Goal: Task Accomplishment & Management: Manage account settings

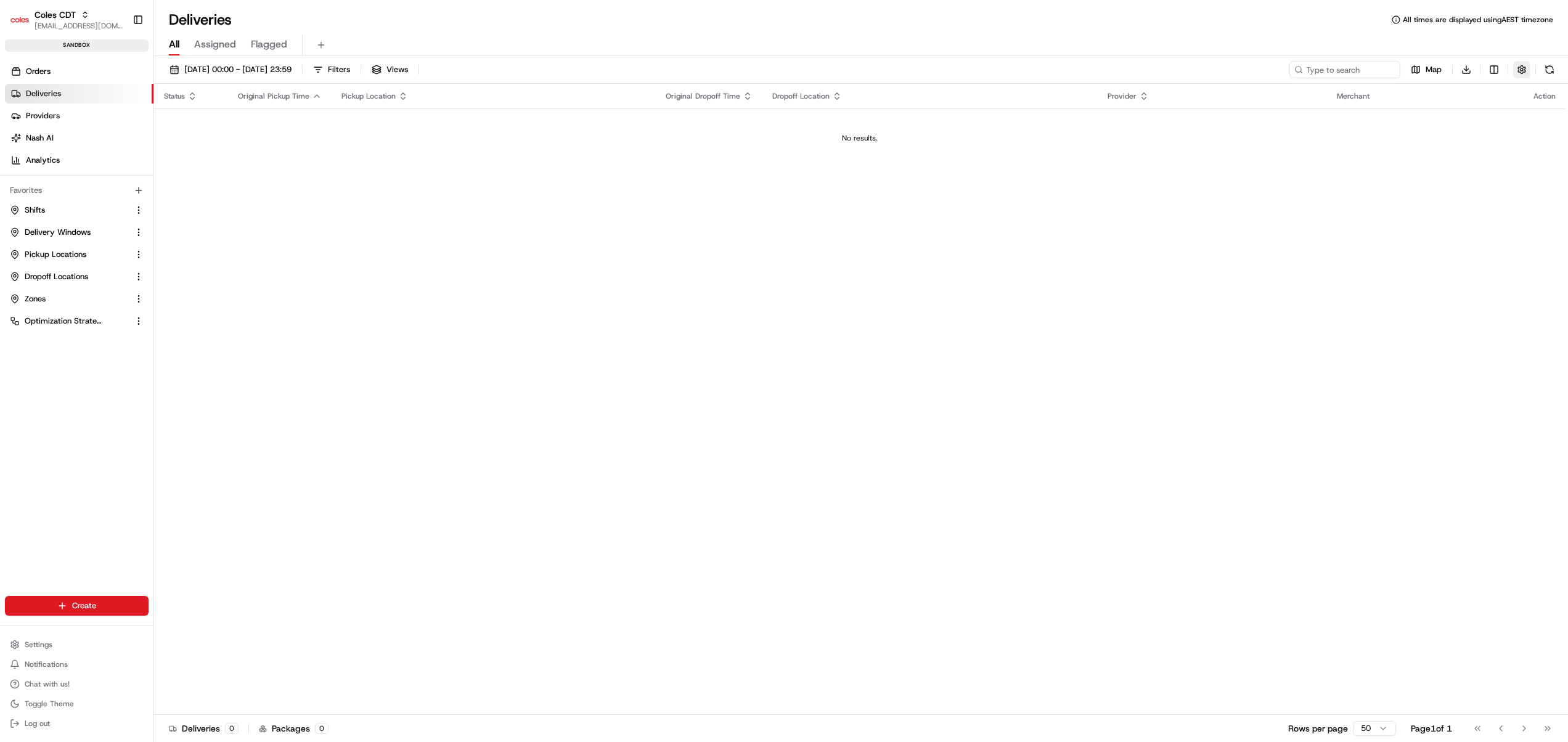
click at [1520, 65] on button "button" at bounding box center [1522, 70] width 18 height 18
click at [1171, 343] on div "Status Original Pickup Time Pickup Location Original Dropoff Time Dropoff Locat…" at bounding box center [860, 399] width 1412 height 631
click at [54, 299] on link "Zones" at bounding box center [69, 298] width 119 height 11
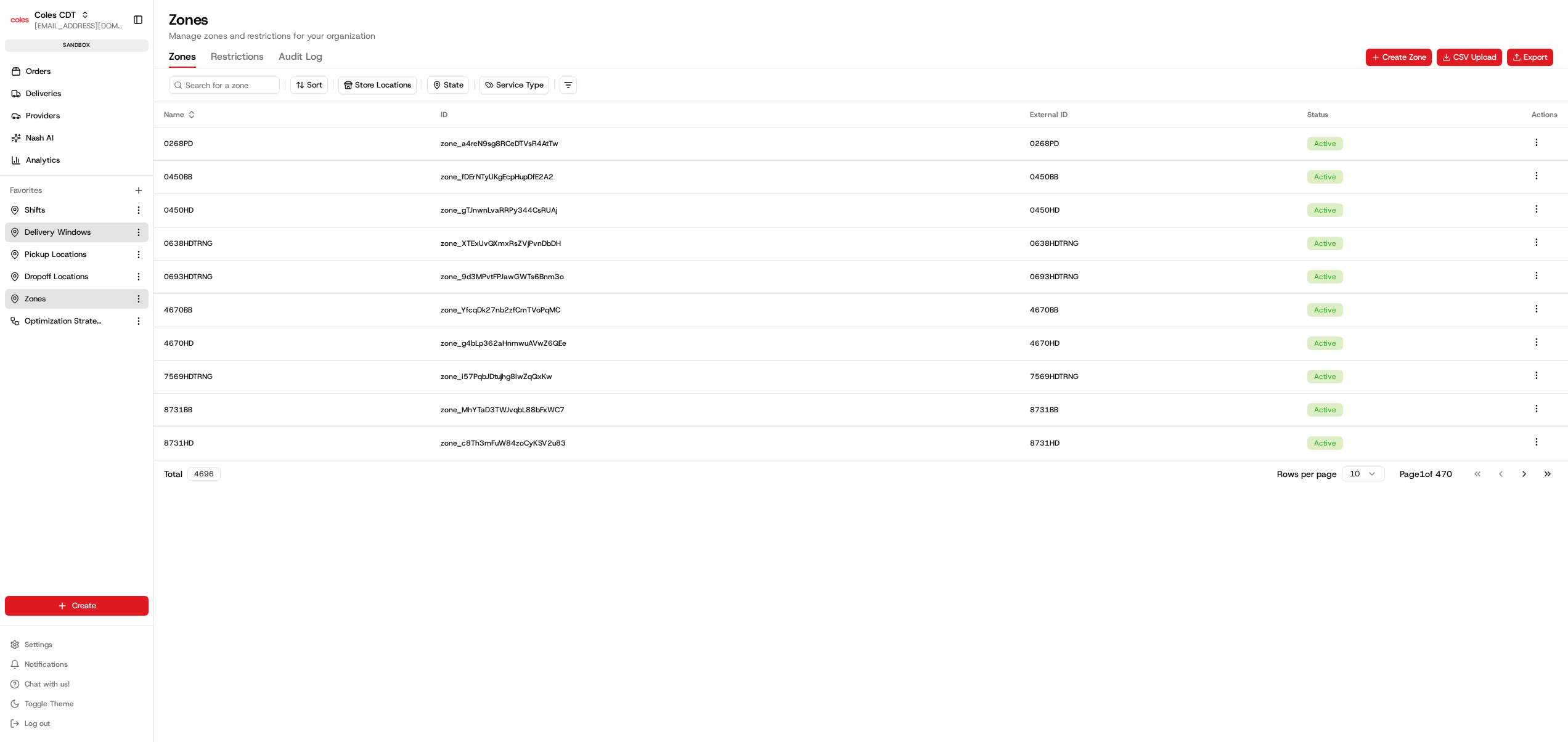
click at [53, 234] on span "Delivery Windows" at bounding box center [57, 232] width 66 height 11
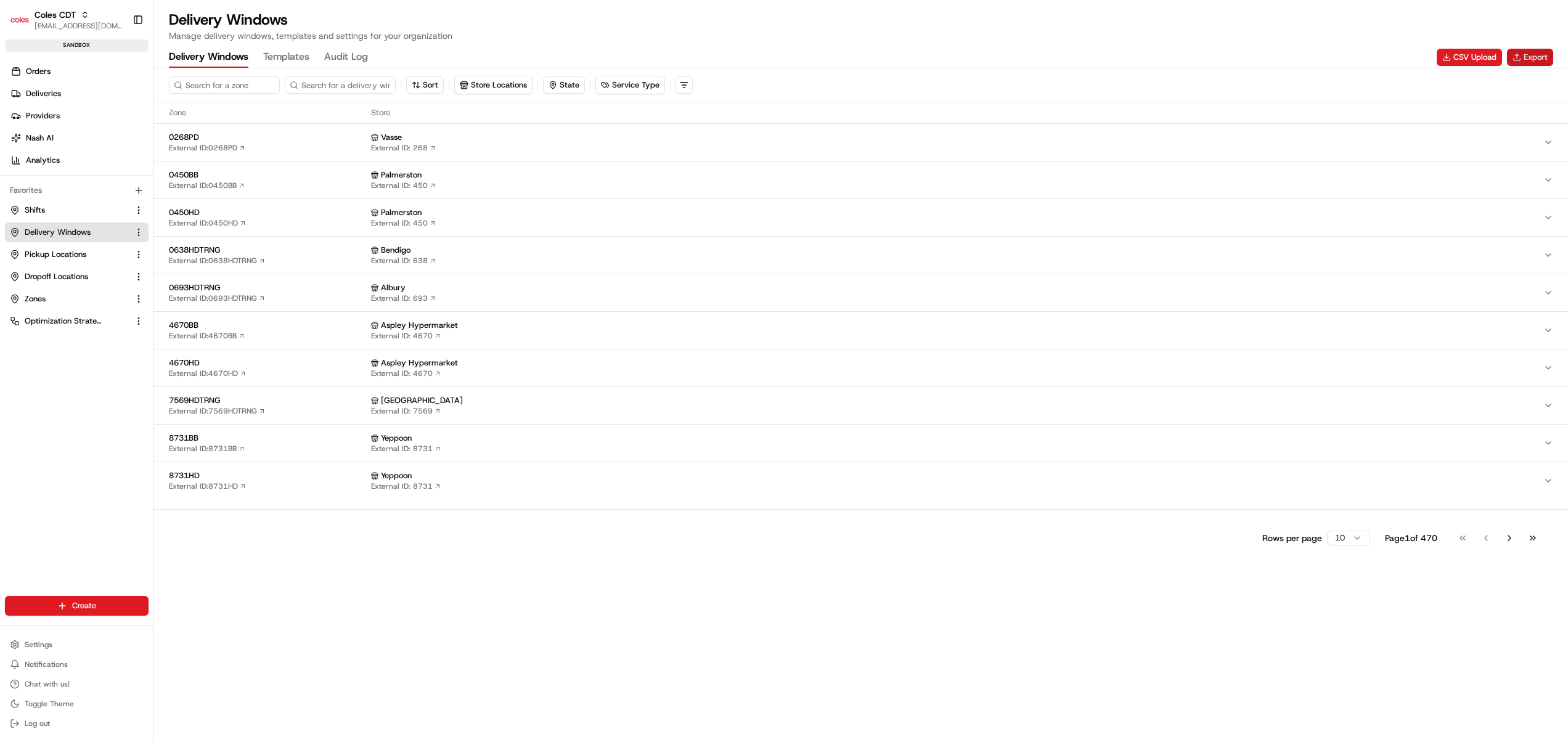
click at [1532, 57] on button "Export" at bounding box center [1530, 57] width 47 height 18
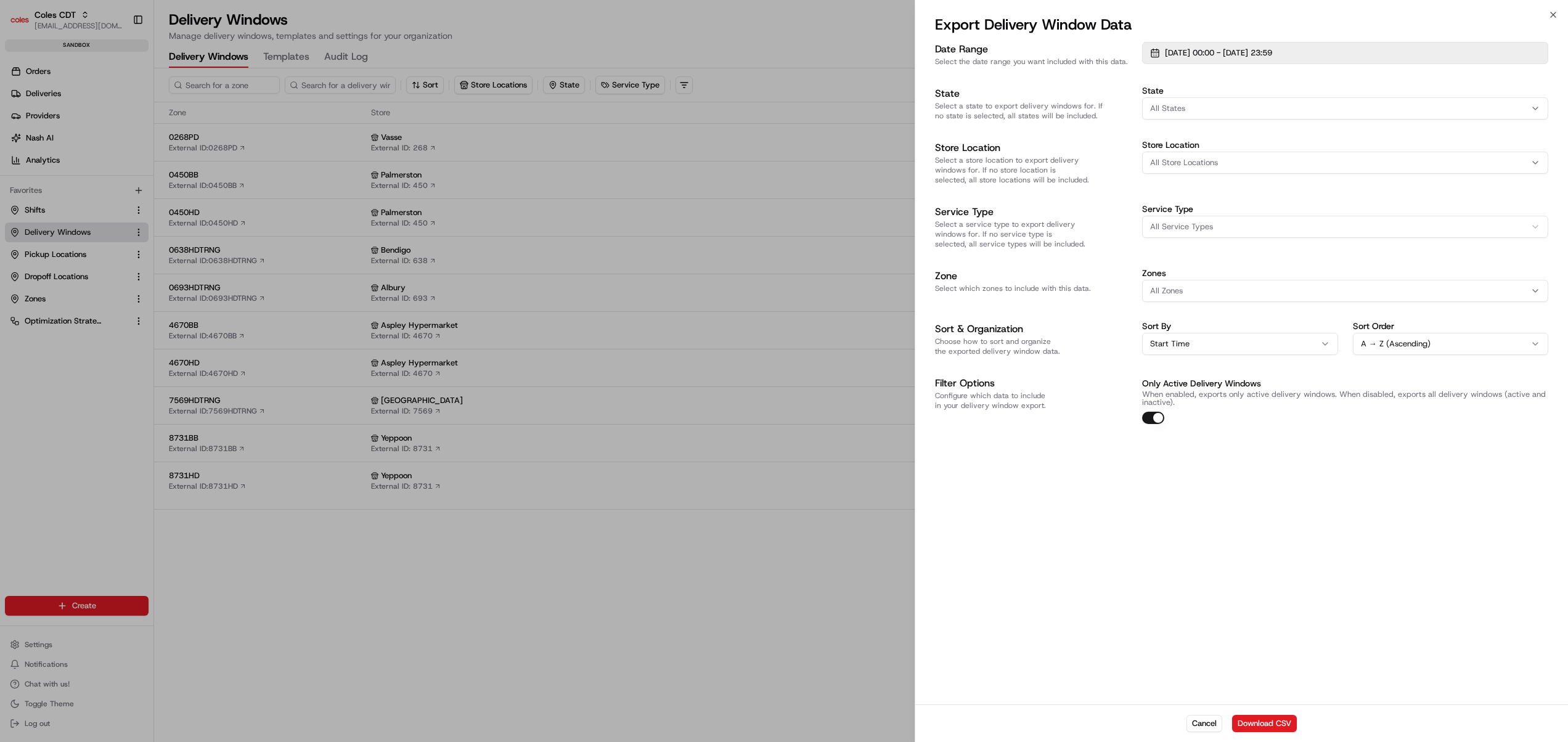
click at [1249, 55] on span "[DATE] 00:00 - [DATE] 23:59" at bounding box center [1219, 53] width 107 height 11
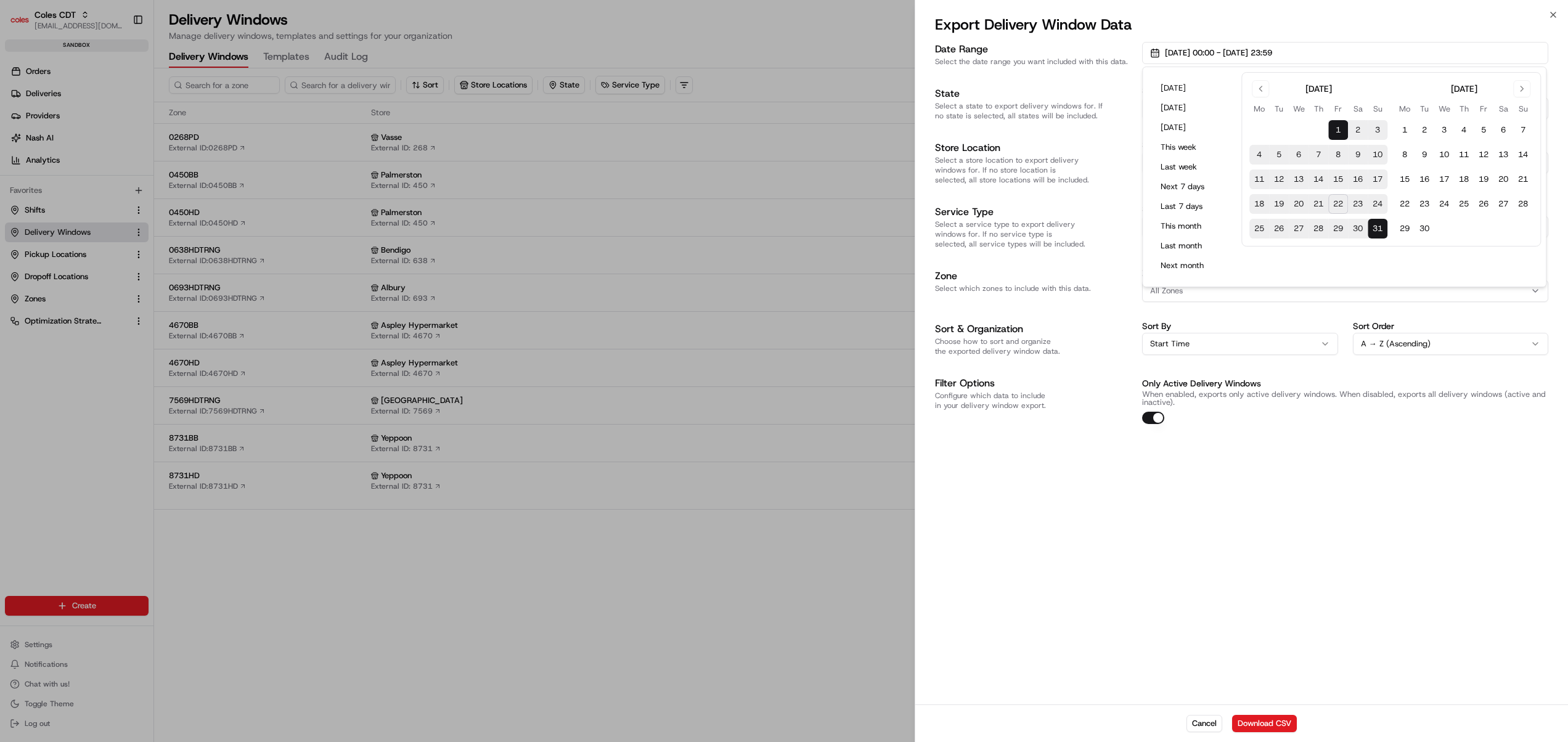
click at [465, 608] on div at bounding box center [784, 371] width 1568 height 742
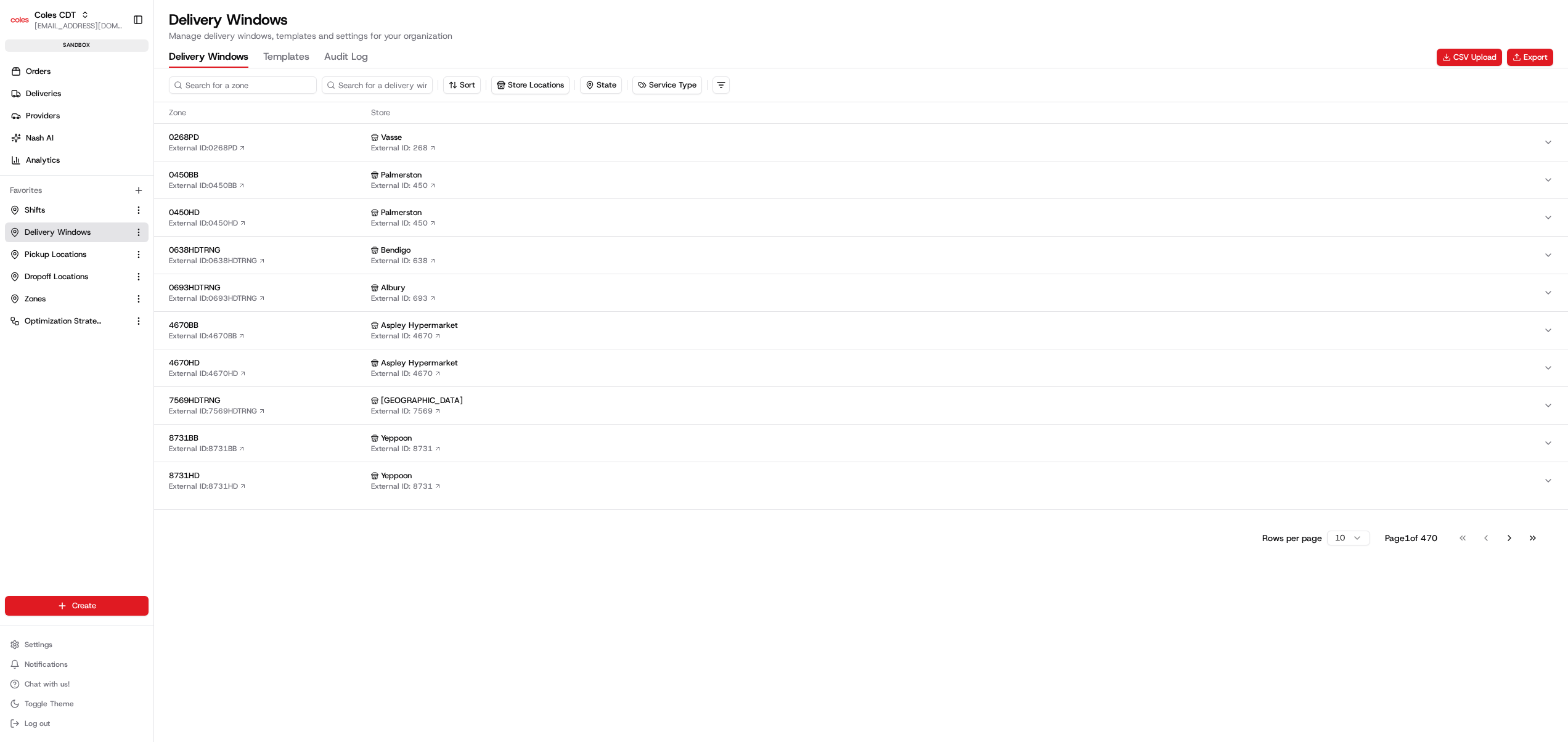
click at [233, 85] on input at bounding box center [242, 85] width 148 height 18
type input "7680"
click at [313, 293] on span "7680BB" at bounding box center [267, 288] width 197 height 11
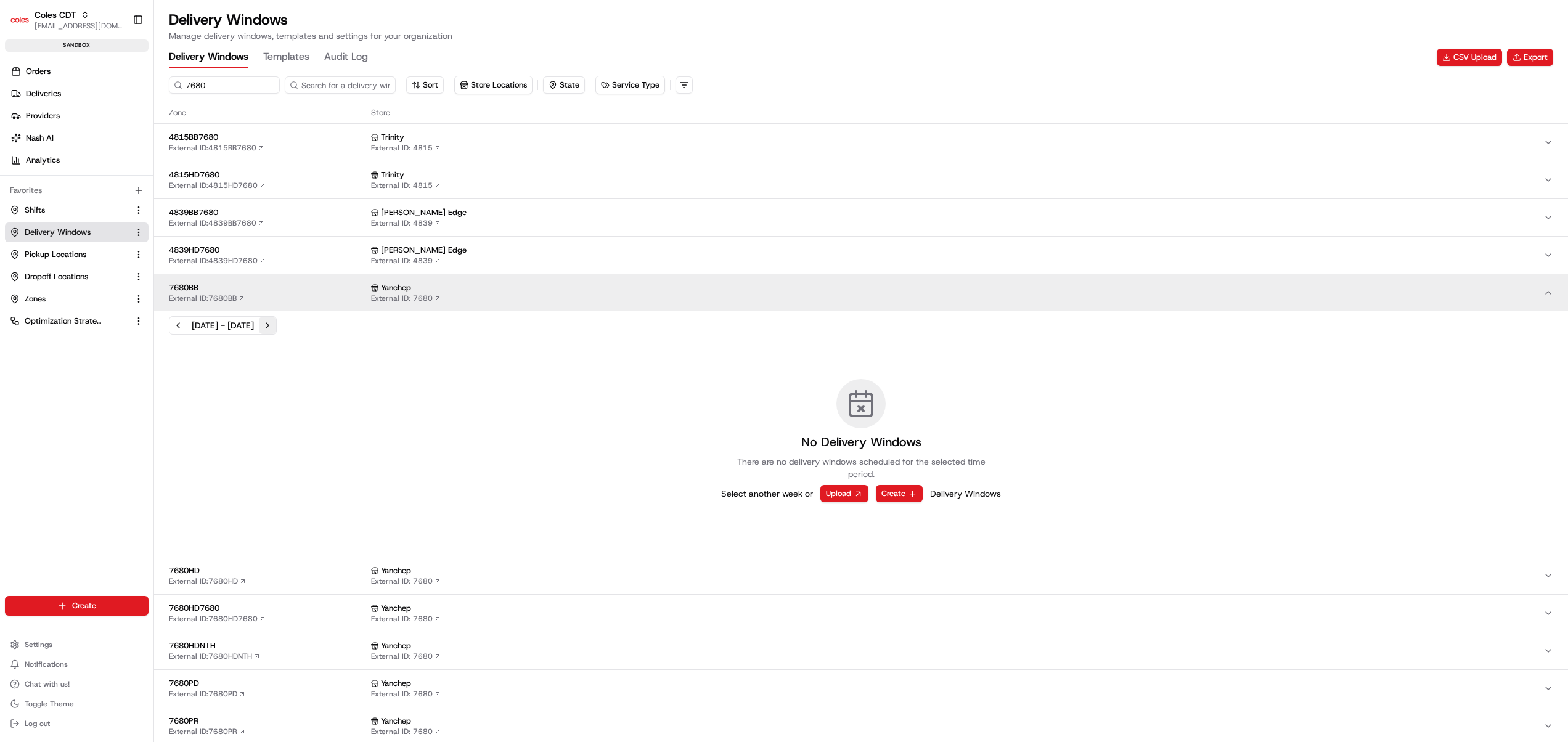
click at [276, 326] on button "Next week" at bounding box center [268, 325] width 18 height 18
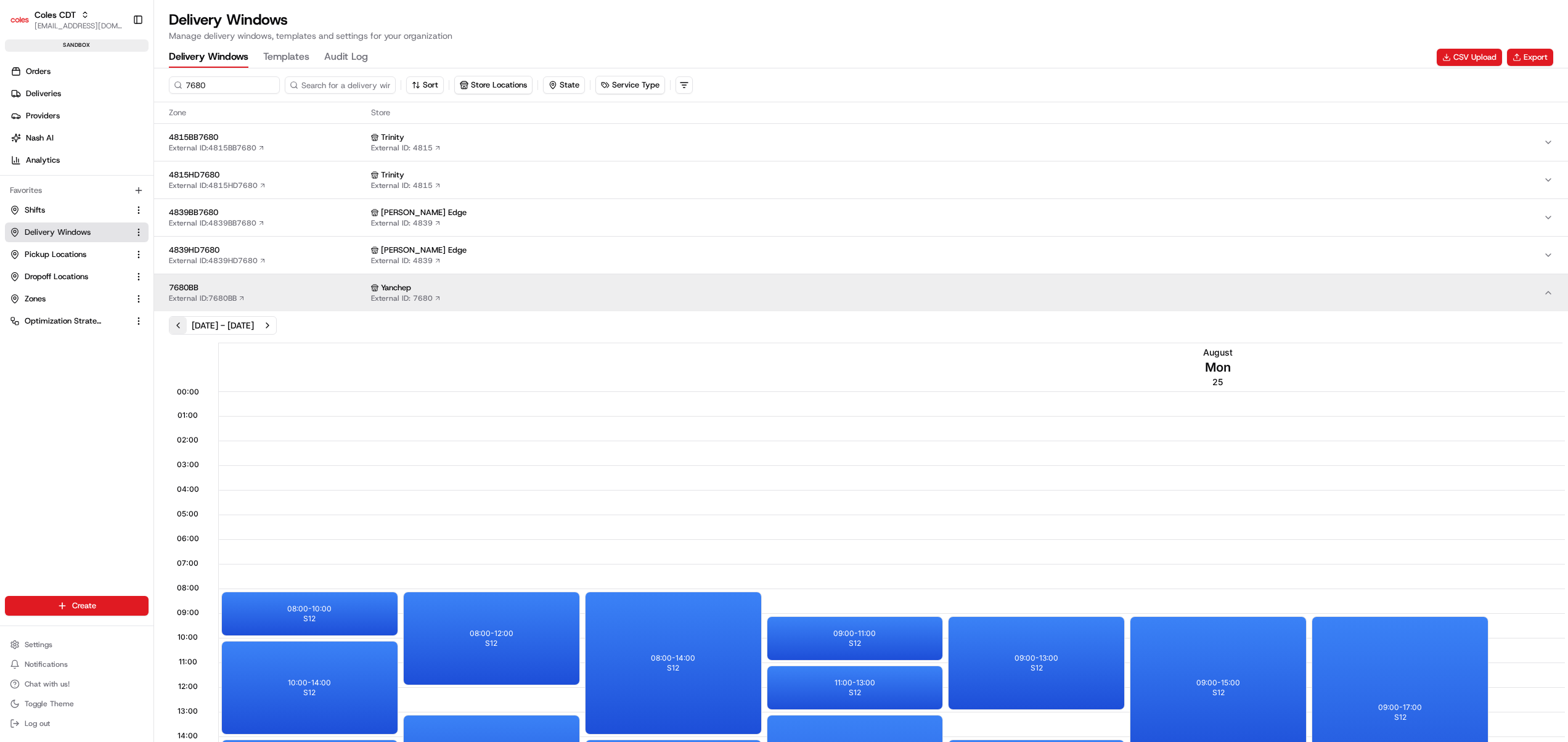
click at [175, 331] on button "Previous week" at bounding box center [178, 325] width 18 height 18
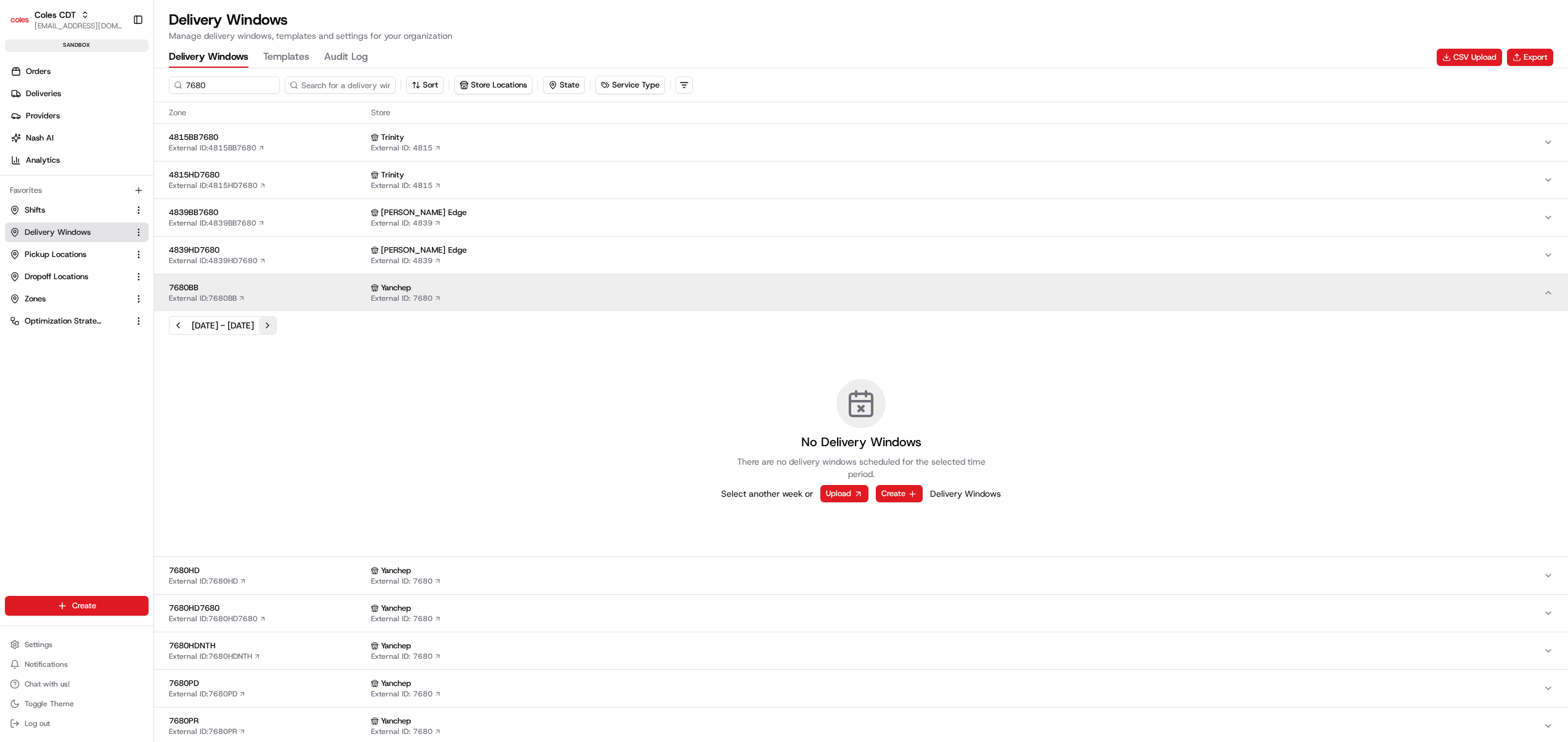
click at [276, 320] on button "Next week" at bounding box center [268, 325] width 18 height 18
click at [331, 320] on div "[DATE] - [DATE]" at bounding box center [861, 325] width 1385 height 18
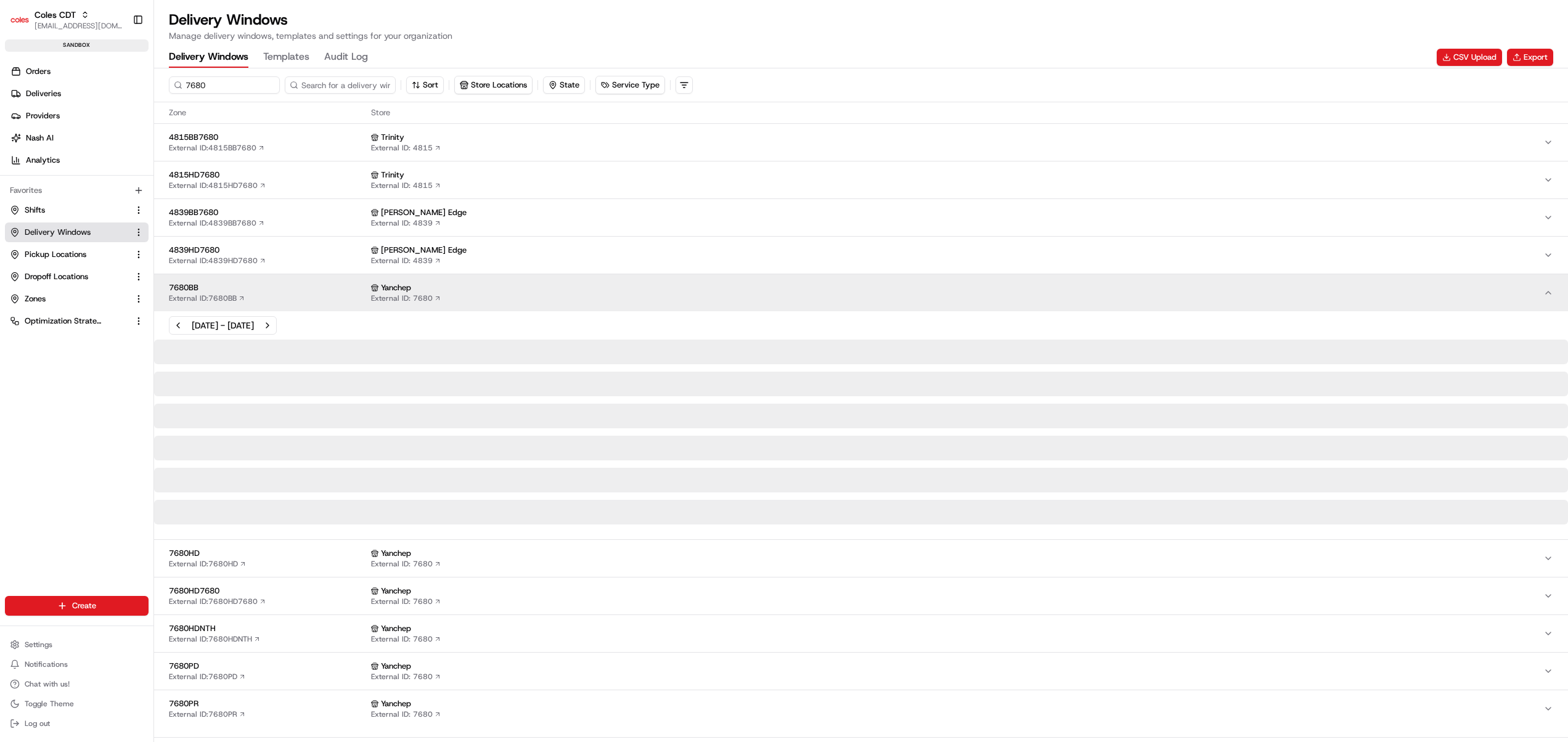
click at [331, 320] on div "[DATE] - [DATE]" at bounding box center [861, 325] width 1385 height 18
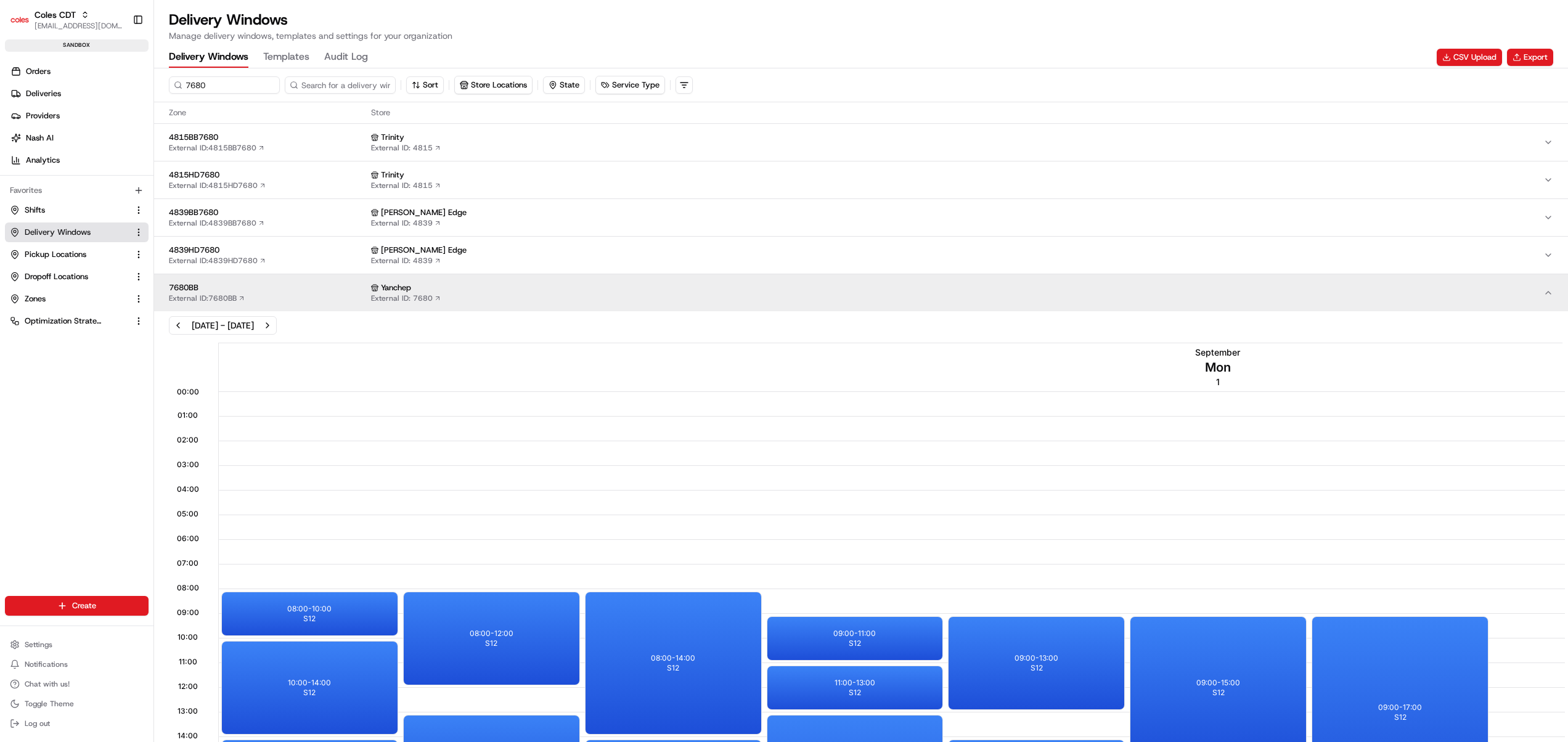
click at [318, 293] on span "7680BB" at bounding box center [267, 288] width 197 height 11
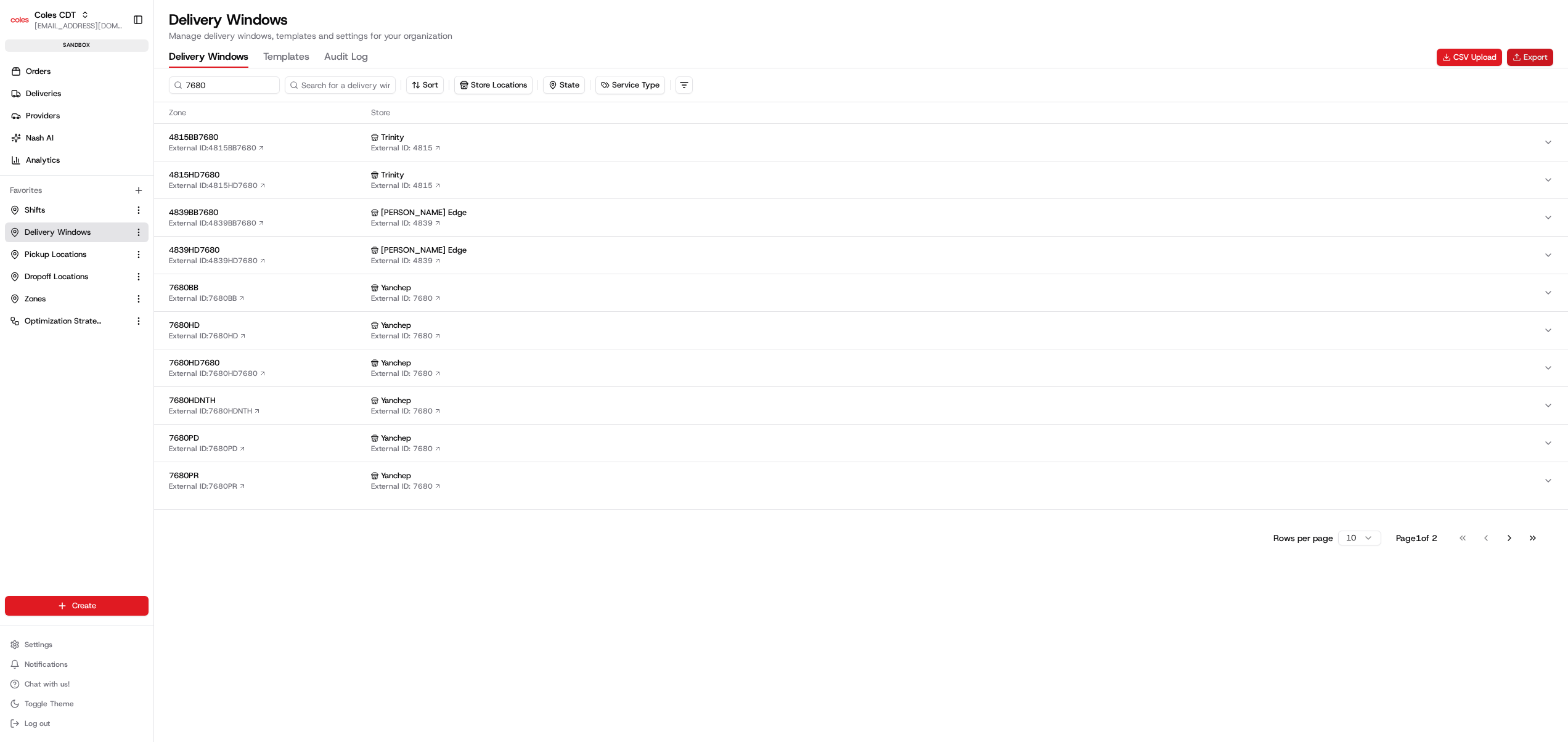
click at [1531, 58] on button "Export" at bounding box center [1530, 57] width 47 height 18
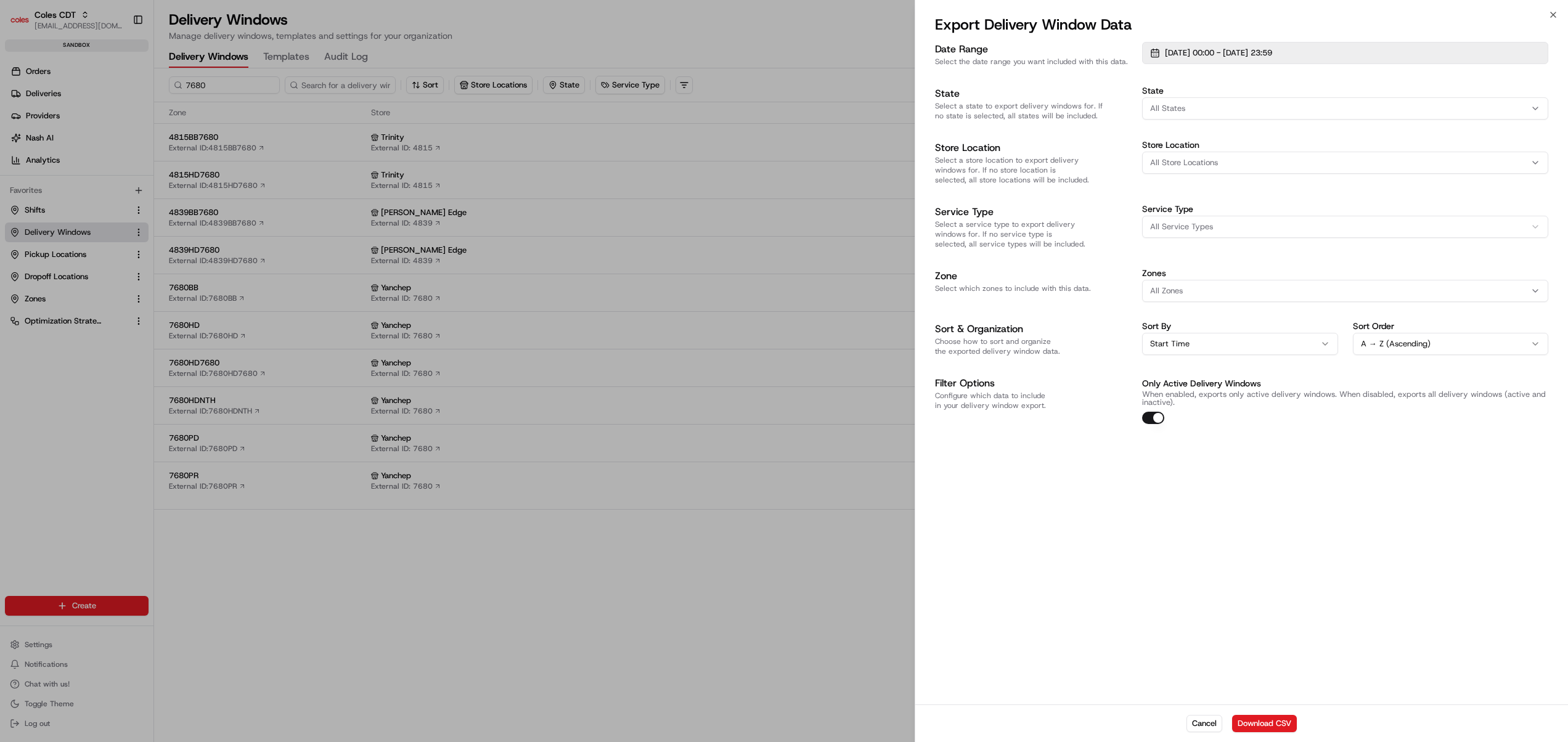
click at [1234, 53] on span "[DATE] 00:00 - [DATE] 23:59" at bounding box center [1219, 53] width 107 height 11
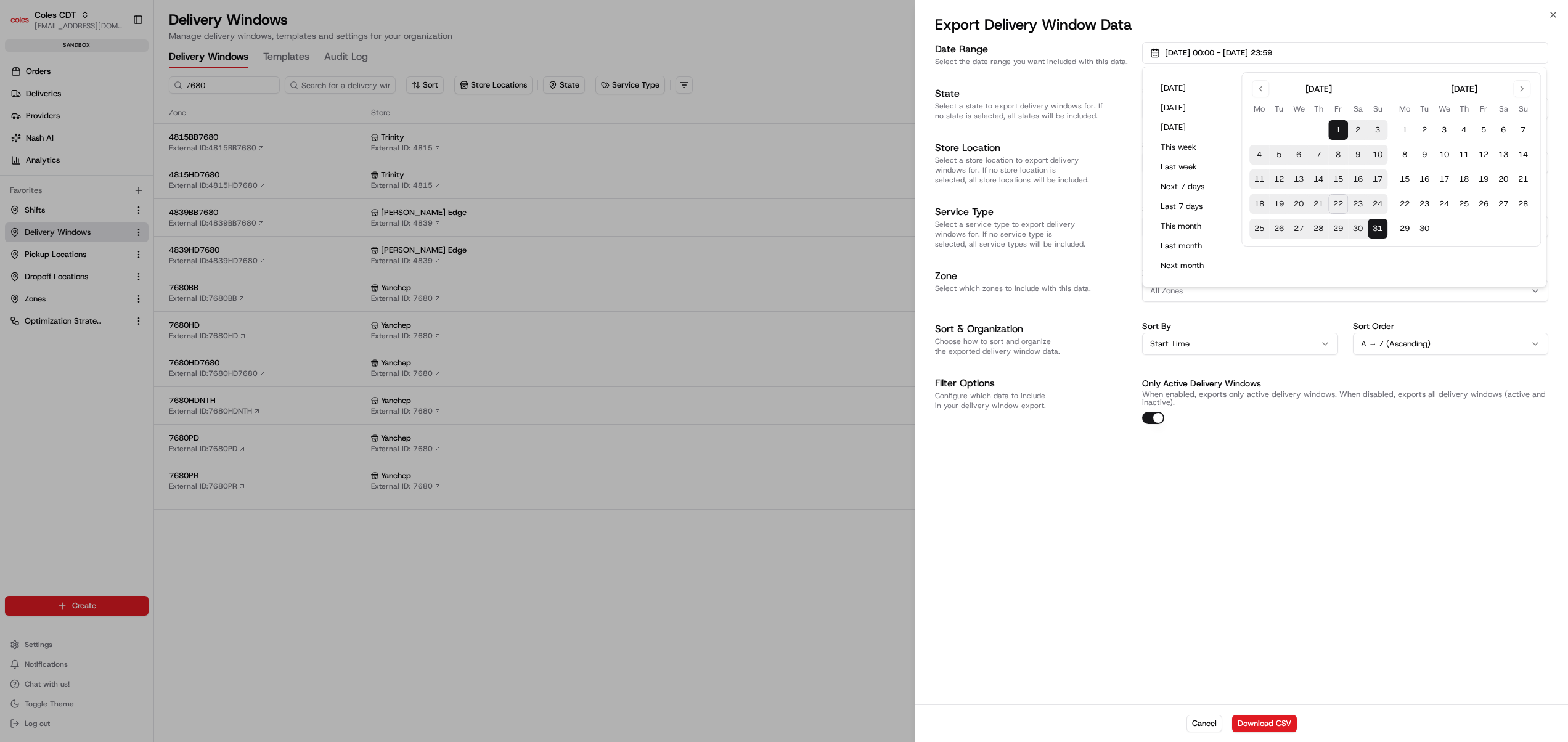
click at [1258, 225] on button "25" at bounding box center [1259, 228] width 19 height 19
click at [1519, 90] on button "Go to next month" at bounding box center [1522, 89] width 18 height 18
click at [1440, 223] on button "31" at bounding box center [1444, 228] width 19 height 19
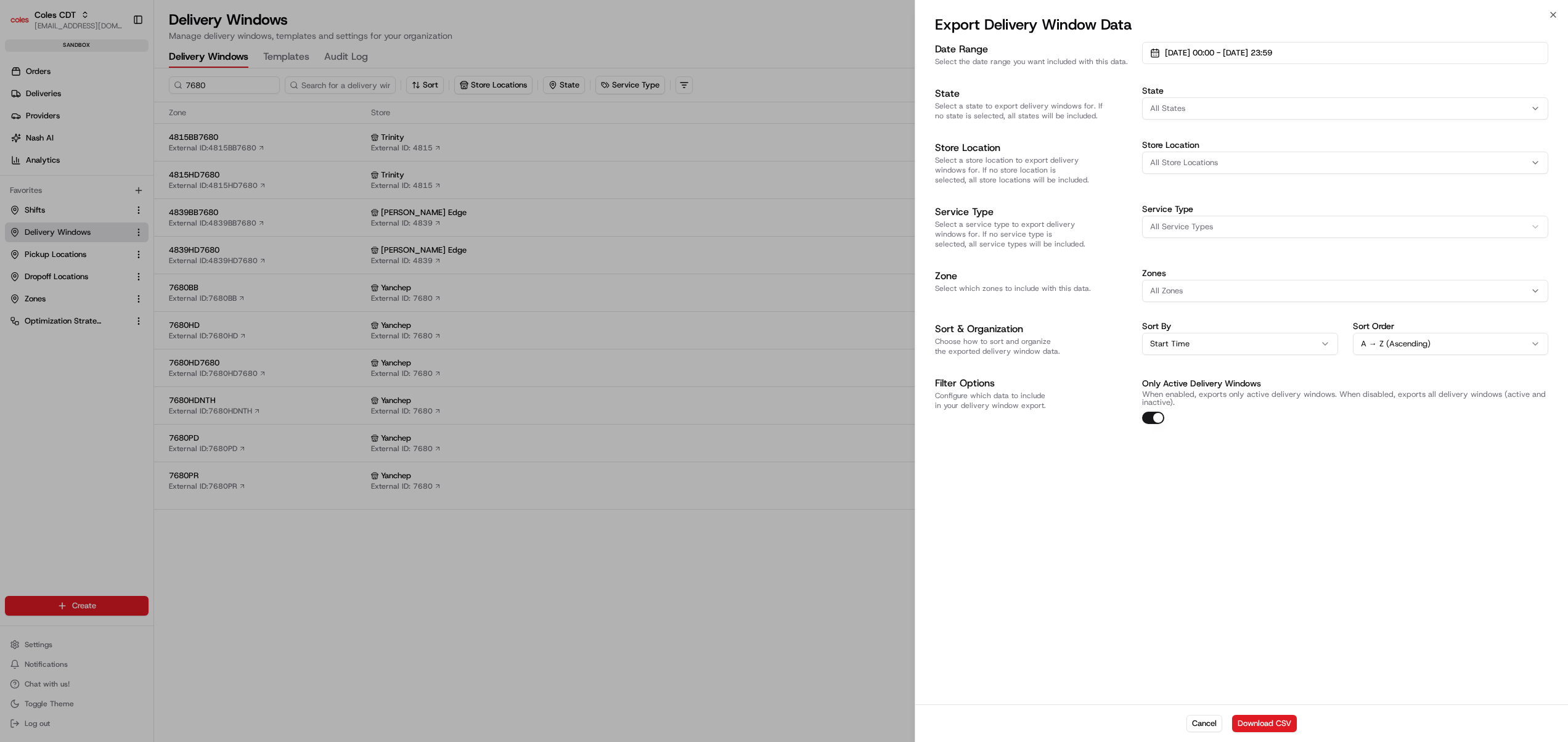
click at [1377, 489] on div "Date Range Select the date range you want included with this data. [DATE] 00:00…" at bounding box center [1242, 372] width 653 height 665
click at [1196, 163] on span "All Store Locations" at bounding box center [1184, 162] width 68 height 11
type input "7680"
click at [1199, 210] on span "Yanchep (7680)" at bounding box center [1238, 211] width 152 height 11
click at [1255, 563] on body "Coles CDT [EMAIL_ADDRESS][DOMAIN_NAME] Toggle Sidebar sandbox Orders Deliveries…" at bounding box center [784, 371] width 1568 height 742
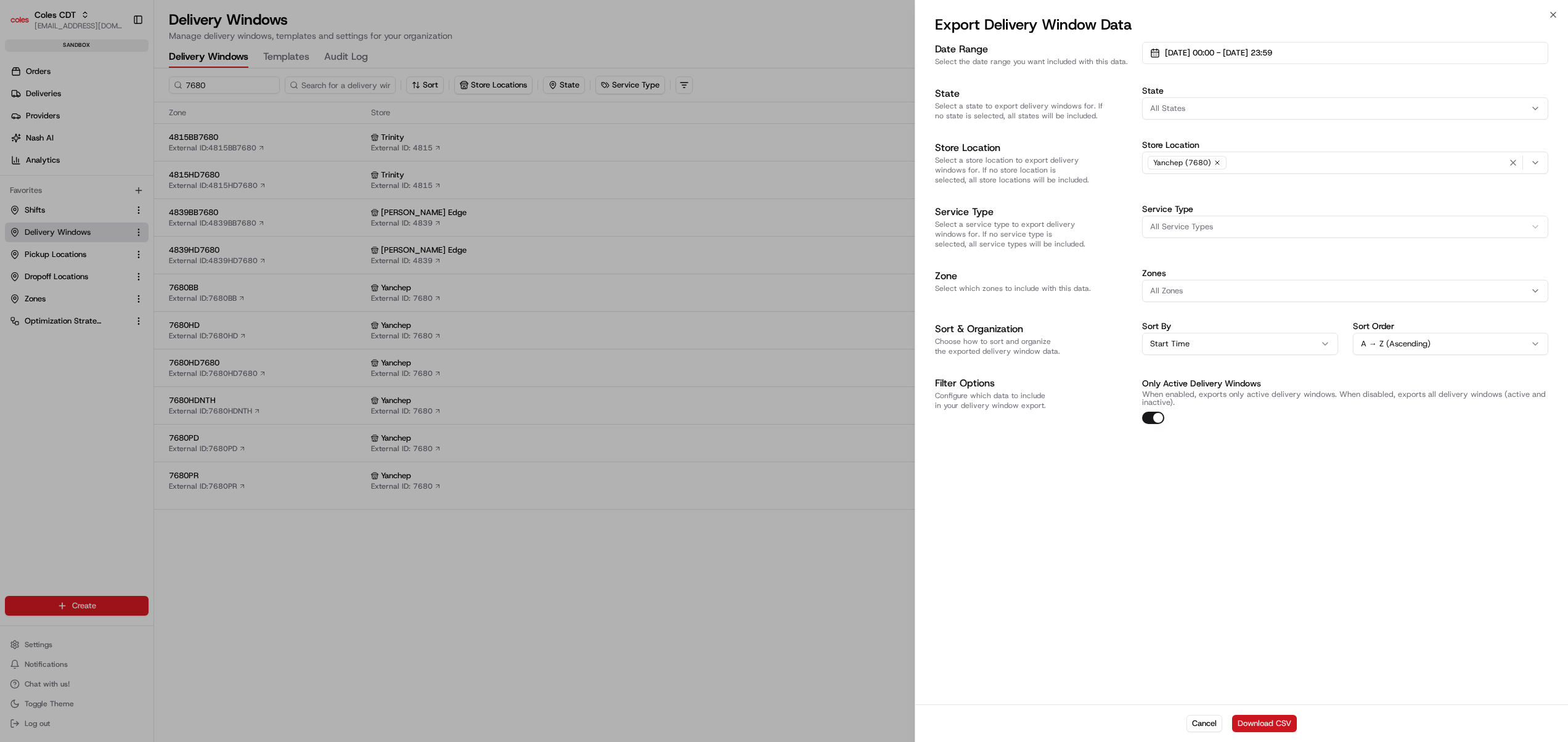
click at [1276, 718] on button "Download CSV" at bounding box center [1264, 724] width 65 height 18
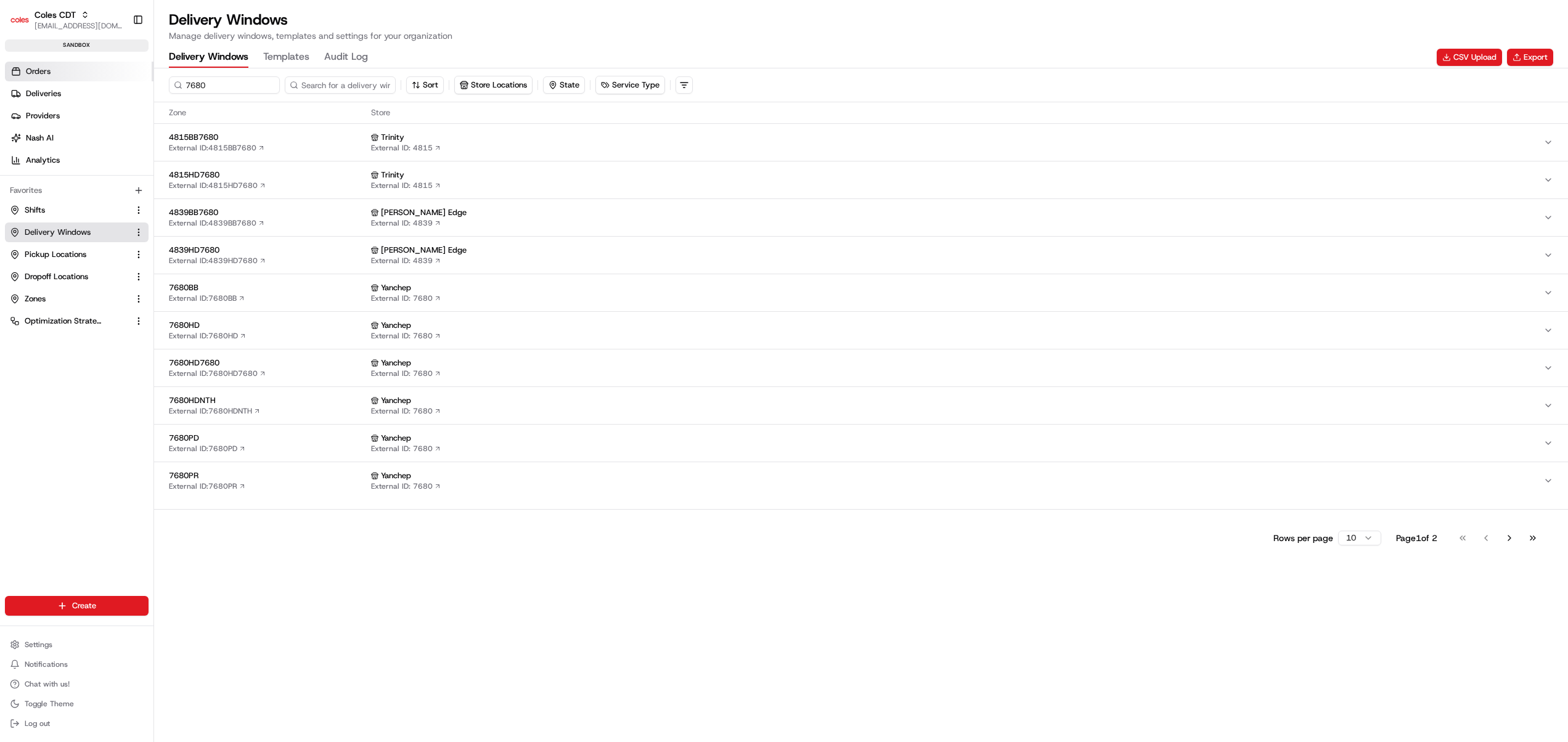
click at [55, 75] on link "Orders" at bounding box center [79, 71] width 148 height 19
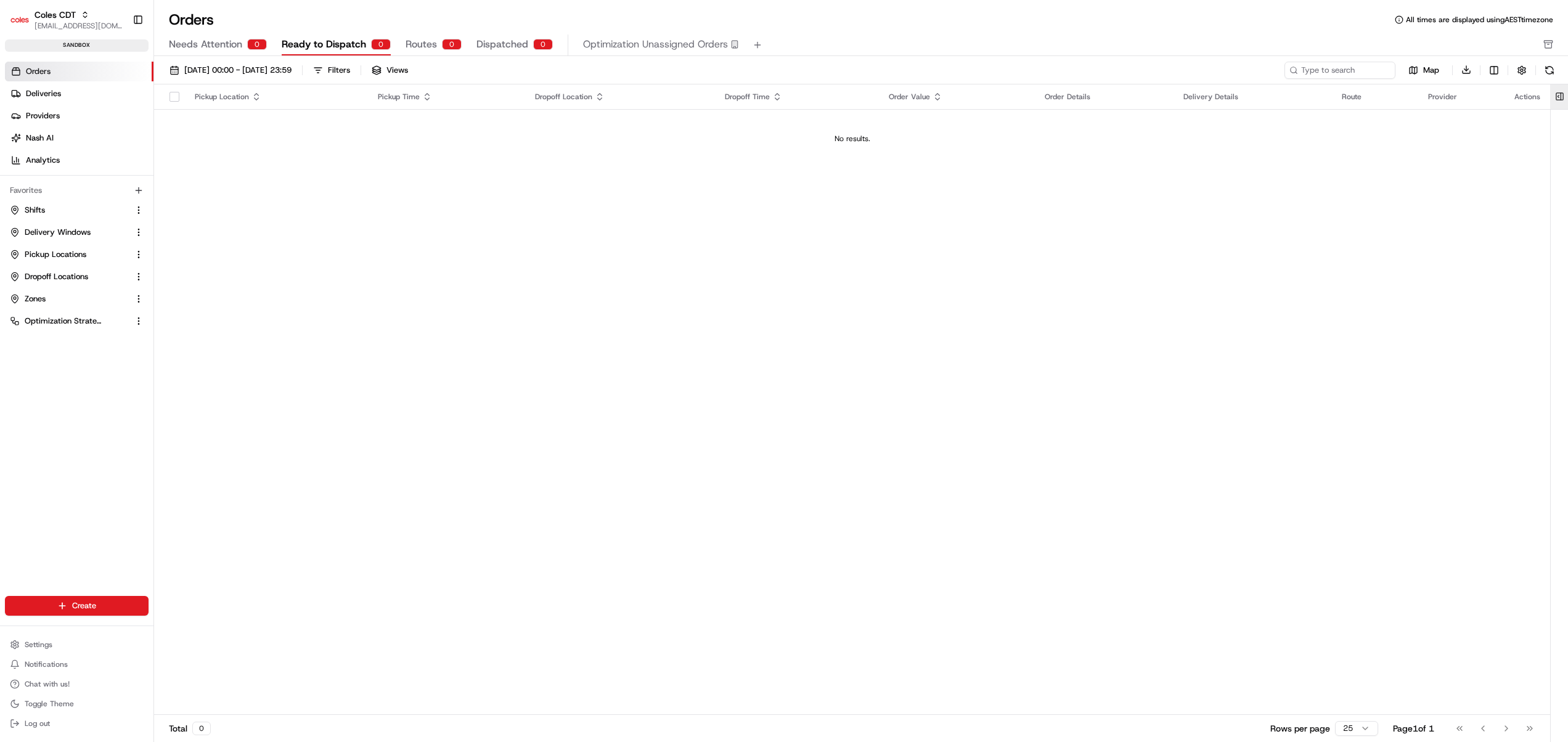
click at [1563, 94] on button at bounding box center [1559, 96] width 20 height 25
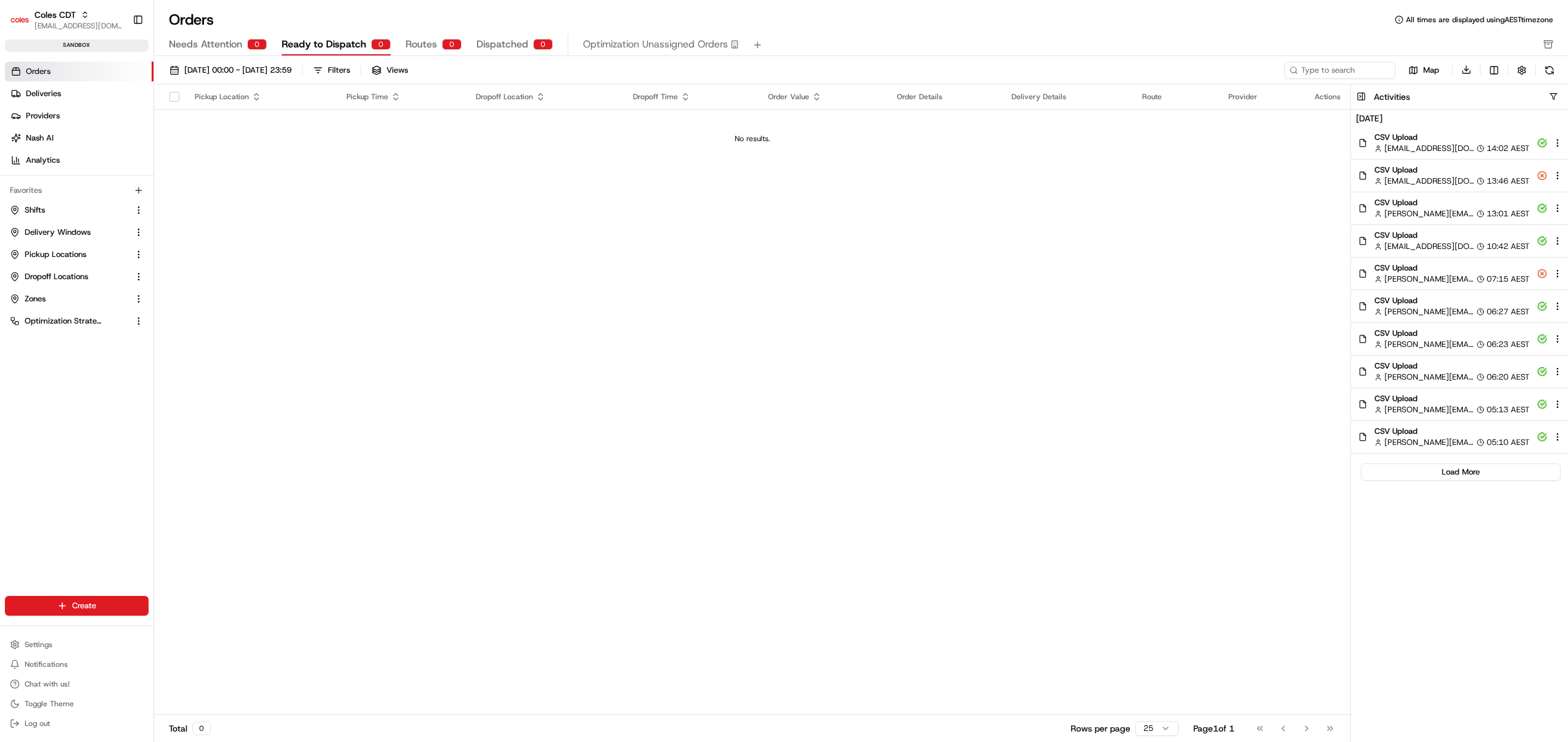
click at [964, 491] on div "Pickup Location Pickup Time Dropoff Location Dropoff Time Order Value Order Det…" at bounding box center [752, 399] width 1196 height 631
click at [57, 213] on link "Shifts" at bounding box center [69, 210] width 119 height 11
